Goal: Transaction & Acquisition: Subscribe to service/newsletter

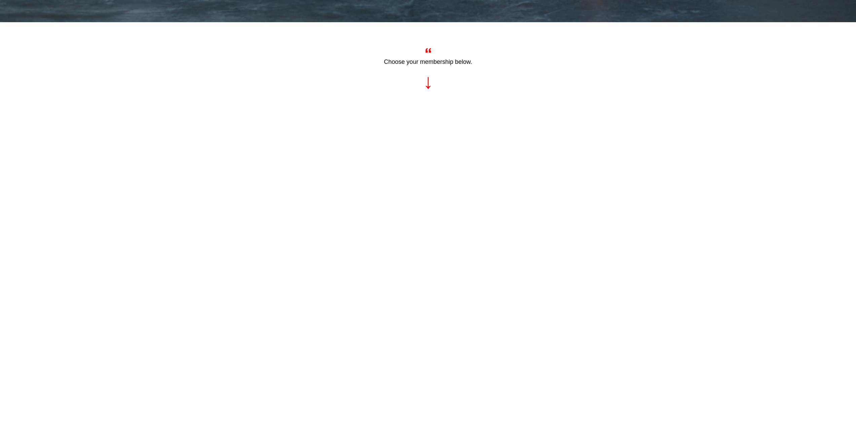
scroll to position [471, 0]
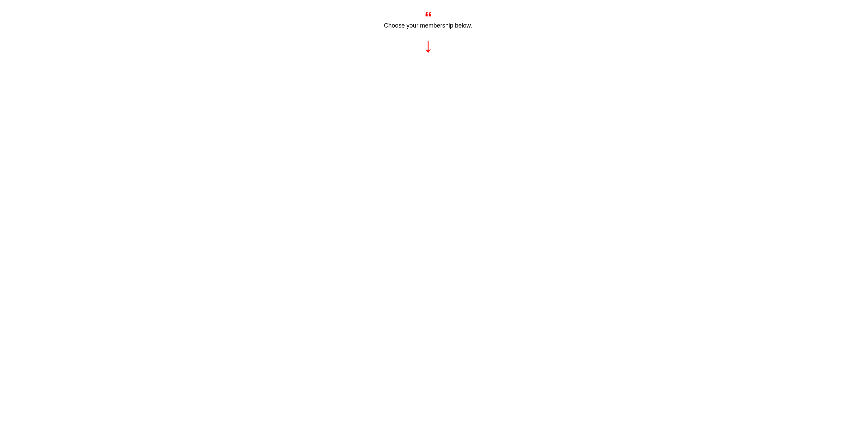
click at [663, 152] on div "Choose your membership below." at bounding box center [428, 285] width 856 height 598
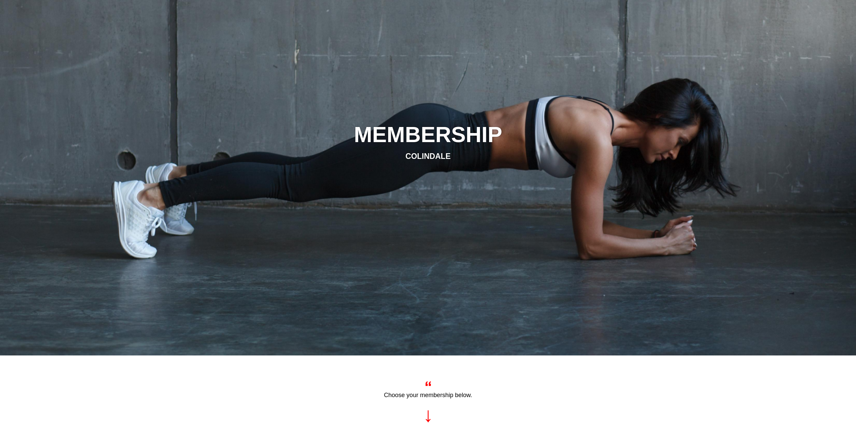
scroll to position [0, 0]
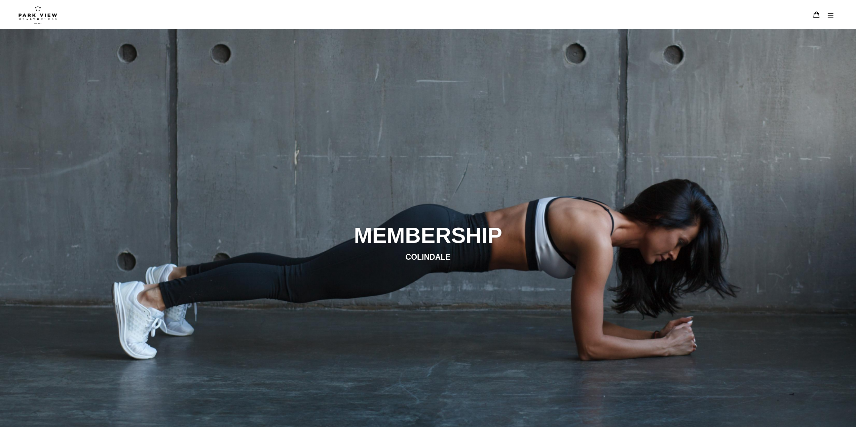
click at [32, 12] on img at bounding box center [37, 14] width 39 height 19
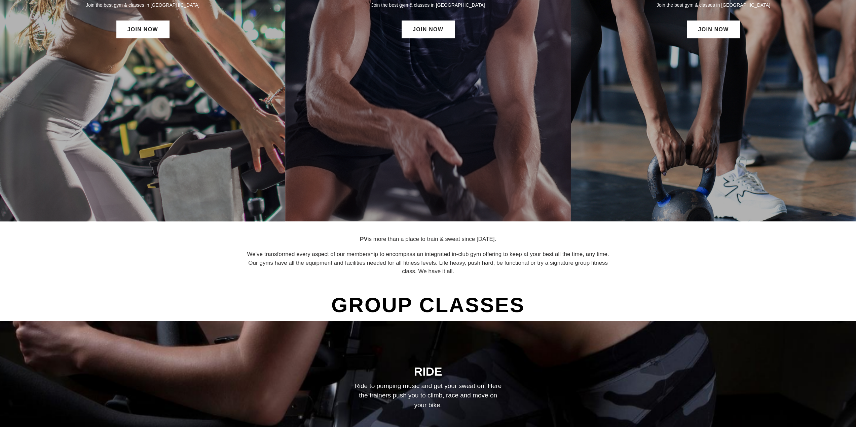
scroll to position [101, 0]
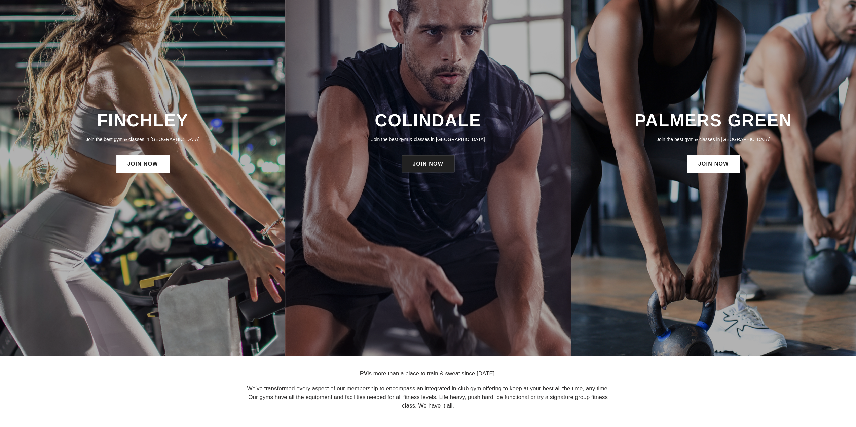
click at [431, 159] on link "JOIN NOW" at bounding box center [428, 163] width 53 height 17
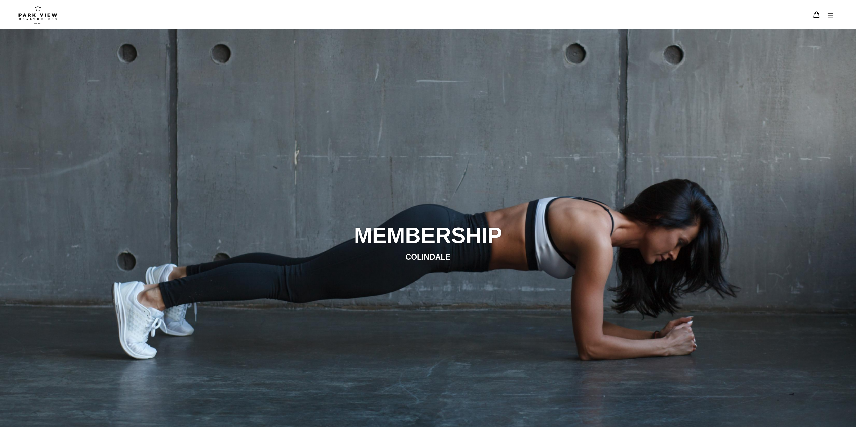
click at [31, 20] on img at bounding box center [37, 14] width 39 height 19
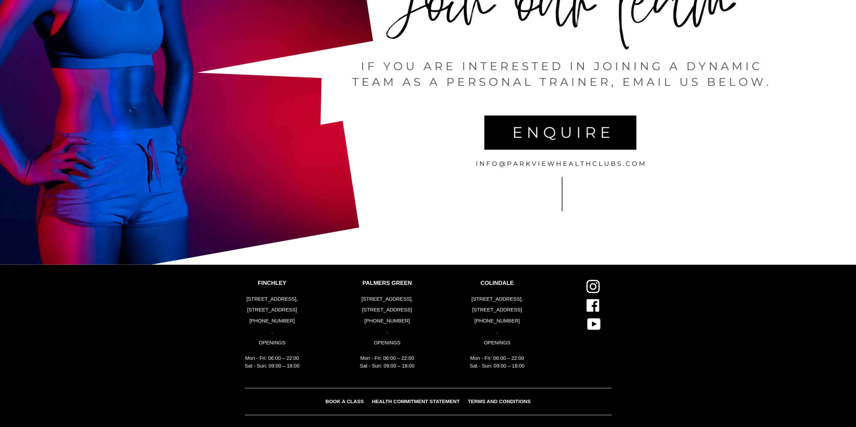
scroll to position [1690, 0]
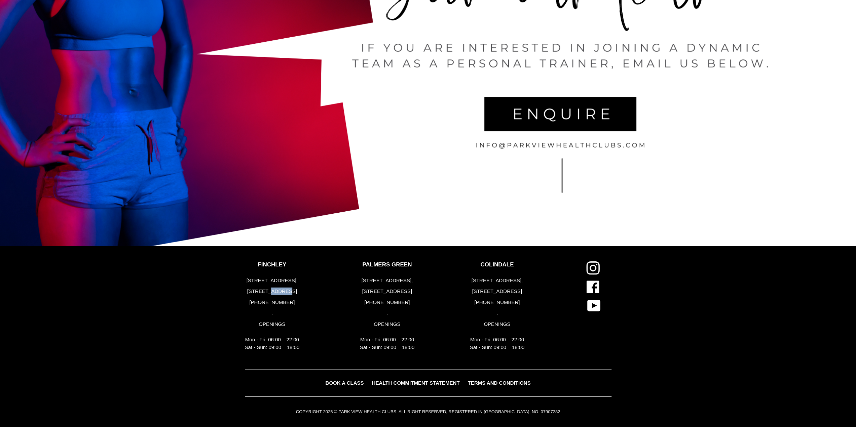
drag, startPoint x: 291, startPoint y: 292, endPoint x: 274, endPoint y: 290, distance: 16.5
click at [274, 290] on p "[STREET_ADDRESS]" at bounding box center [272, 292] width 55 height 8
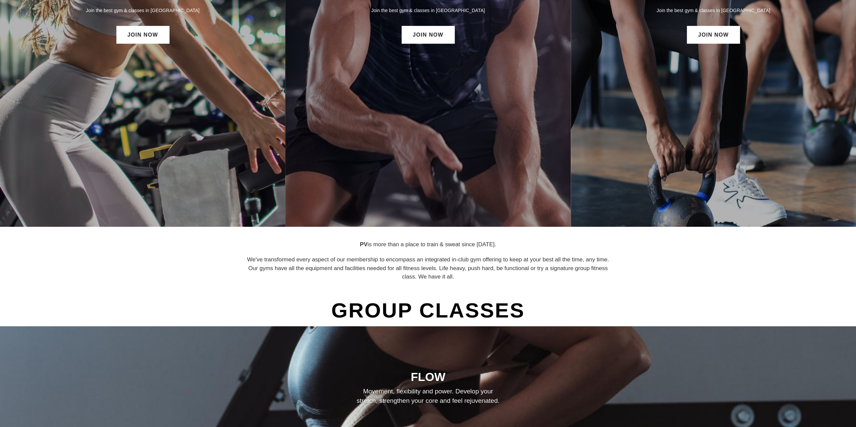
scroll to position [0, 0]
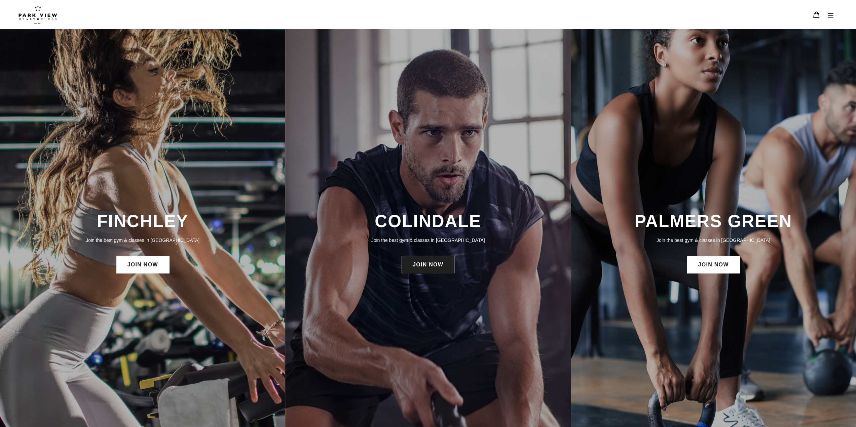
click at [435, 267] on link "JOIN NOW" at bounding box center [428, 264] width 53 height 17
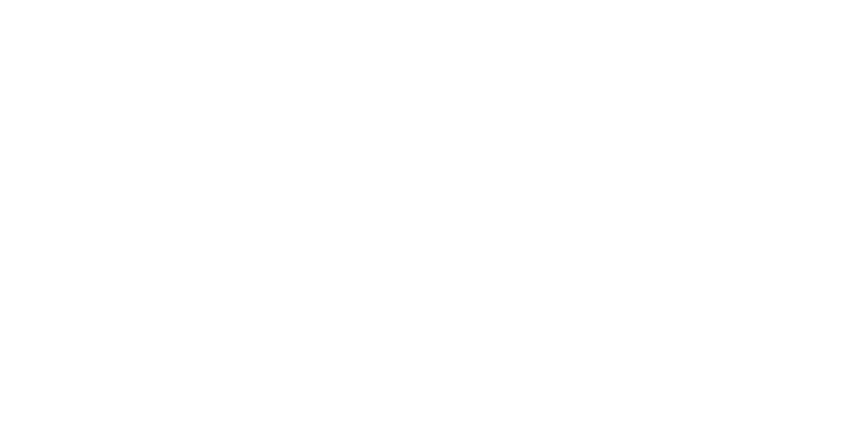
scroll to position [673, 0]
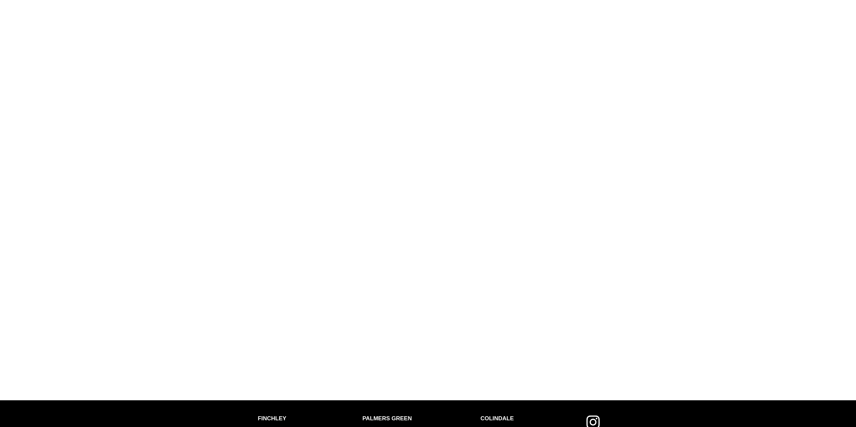
click at [619, 306] on div at bounding box center [428, 129] width 404 height 507
click at [200, 301] on div "Choose your membership below." at bounding box center [428, 83] width 856 height 598
click at [628, 282] on div at bounding box center [428, 129] width 404 height 507
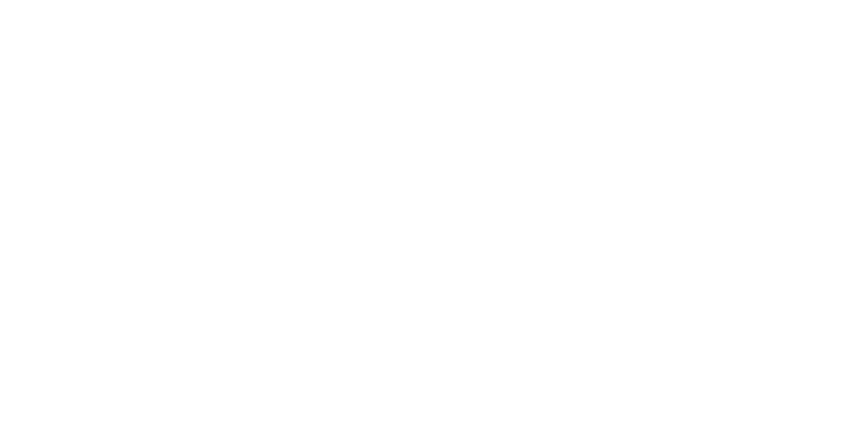
scroll to position [538, 0]
